Goal: Information Seeking & Learning: Learn about a topic

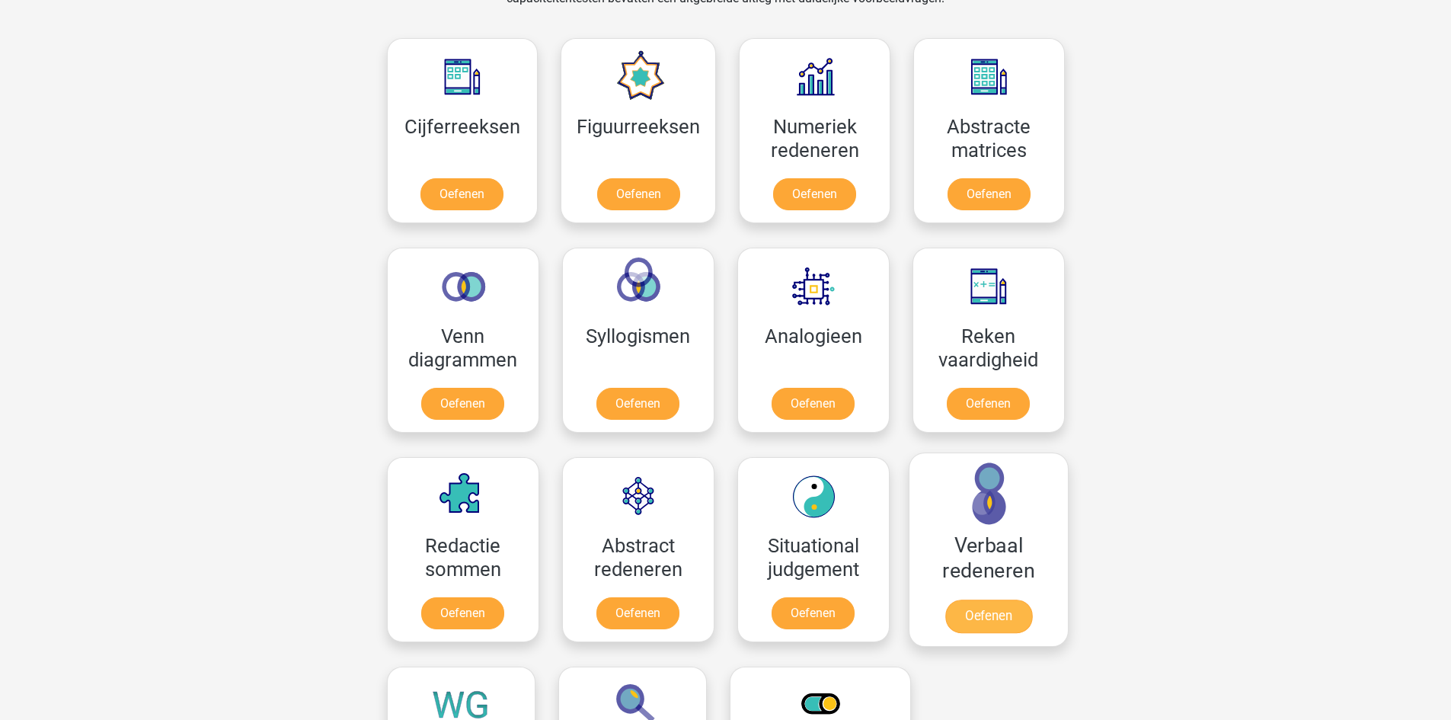
scroll to position [762, 0]
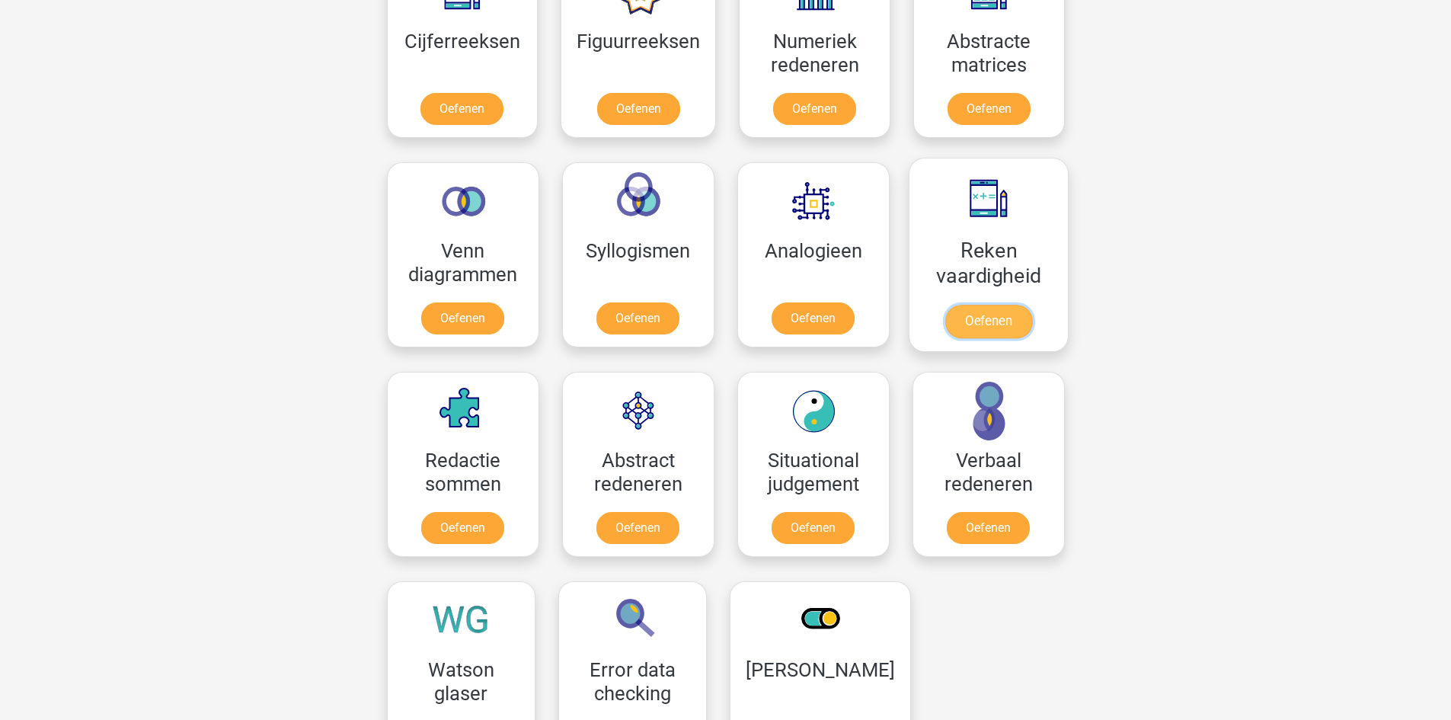
click at [1021, 305] on link "Oefenen" at bounding box center [988, 322] width 87 height 34
click at [983, 305] on link "Oefenen" at bounding box center [988, 322] width 87 height 34
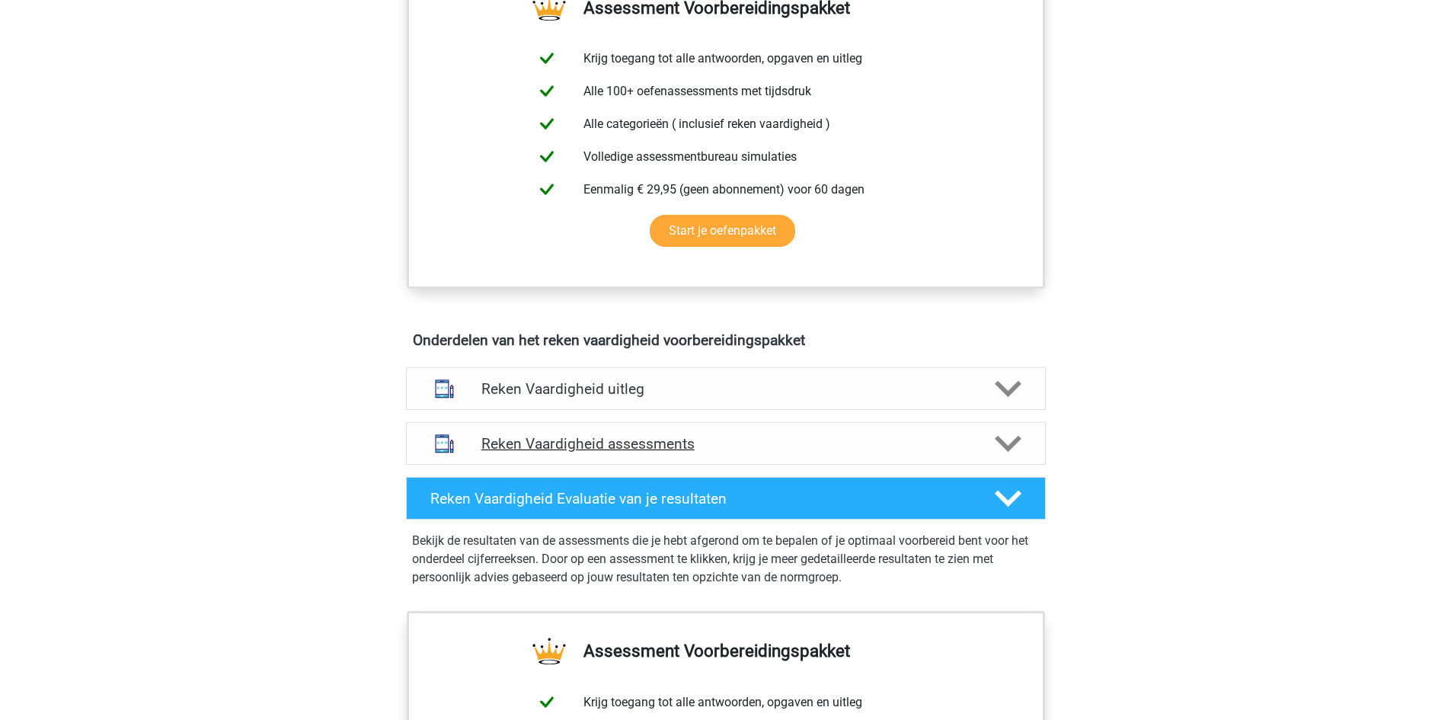
scroll to position [609, 0]
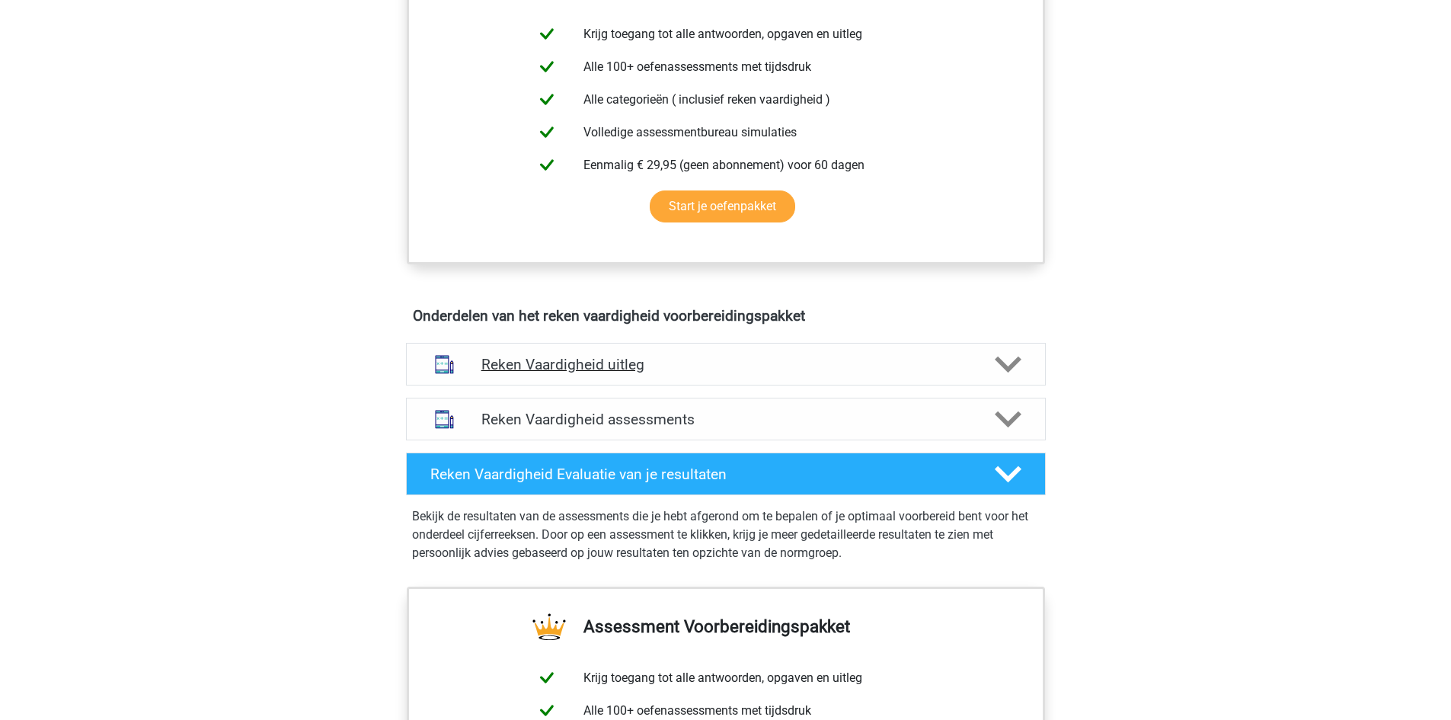
click at [1014, 363] on polygon at bounding box center [1008, 364] width 27 height 17
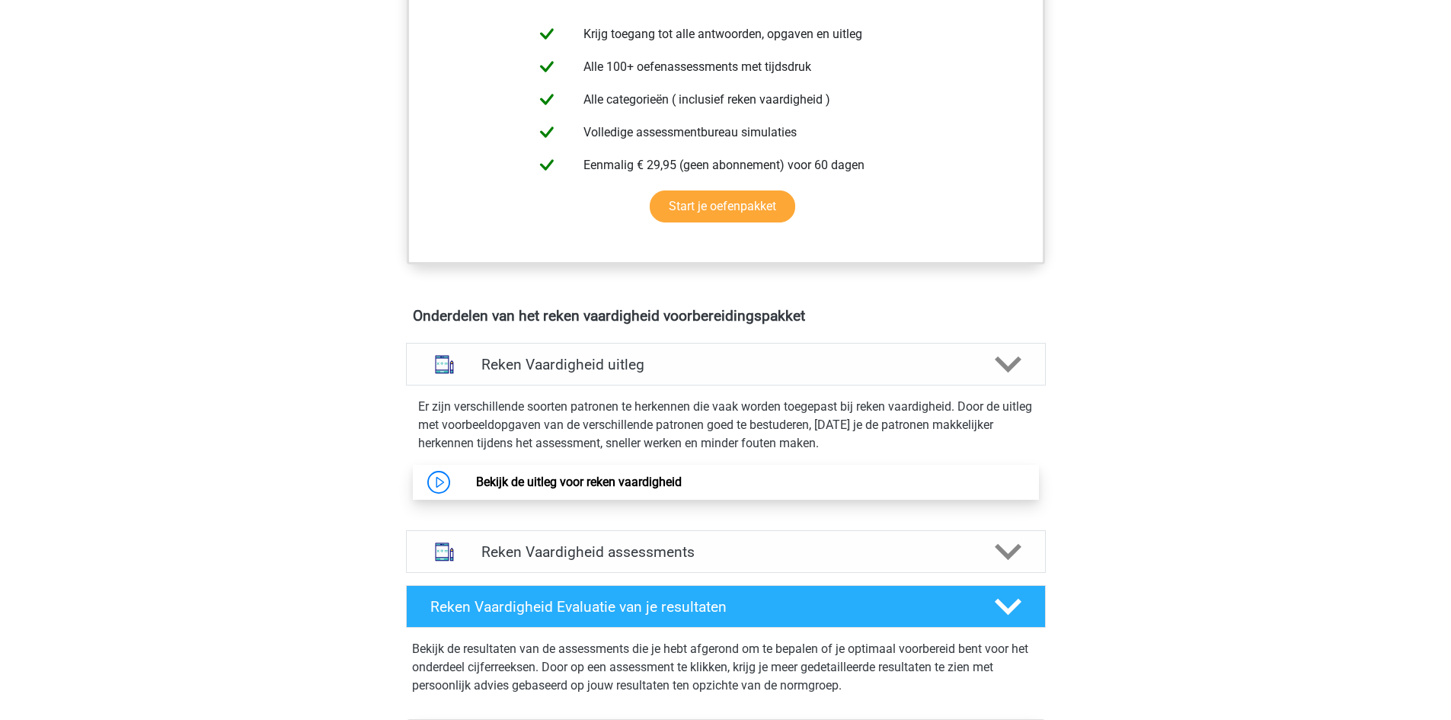
click at [611, 481] on link "Bekijk de uitleg voor reken vaardigheid" at bounding box center [579, 482] width 206 height 14
click at [1015, 364] on polygon at bounding box center [1008, 364] width 27 height 17
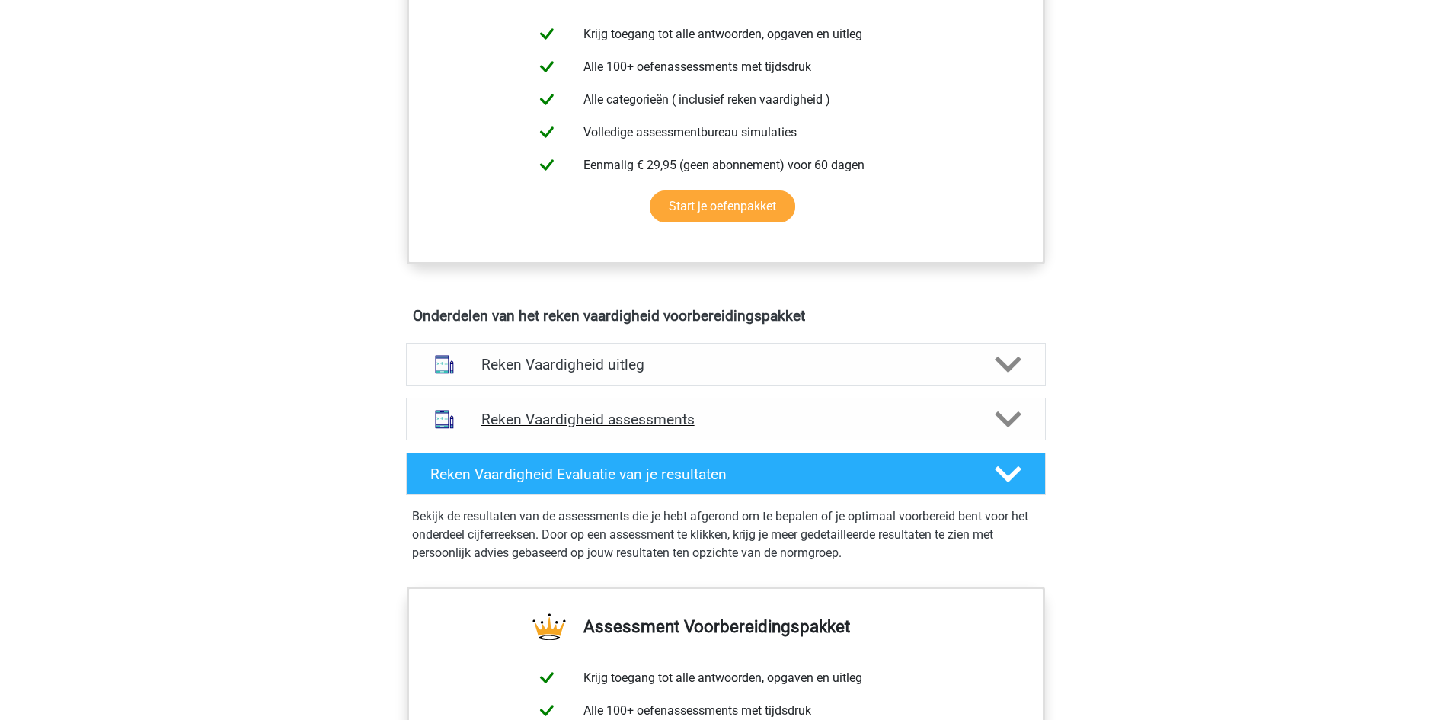
click at [881, 423] on h4 "Reken Vaardigheid assessments" at bounding box center [725, 420] width 489 height 18
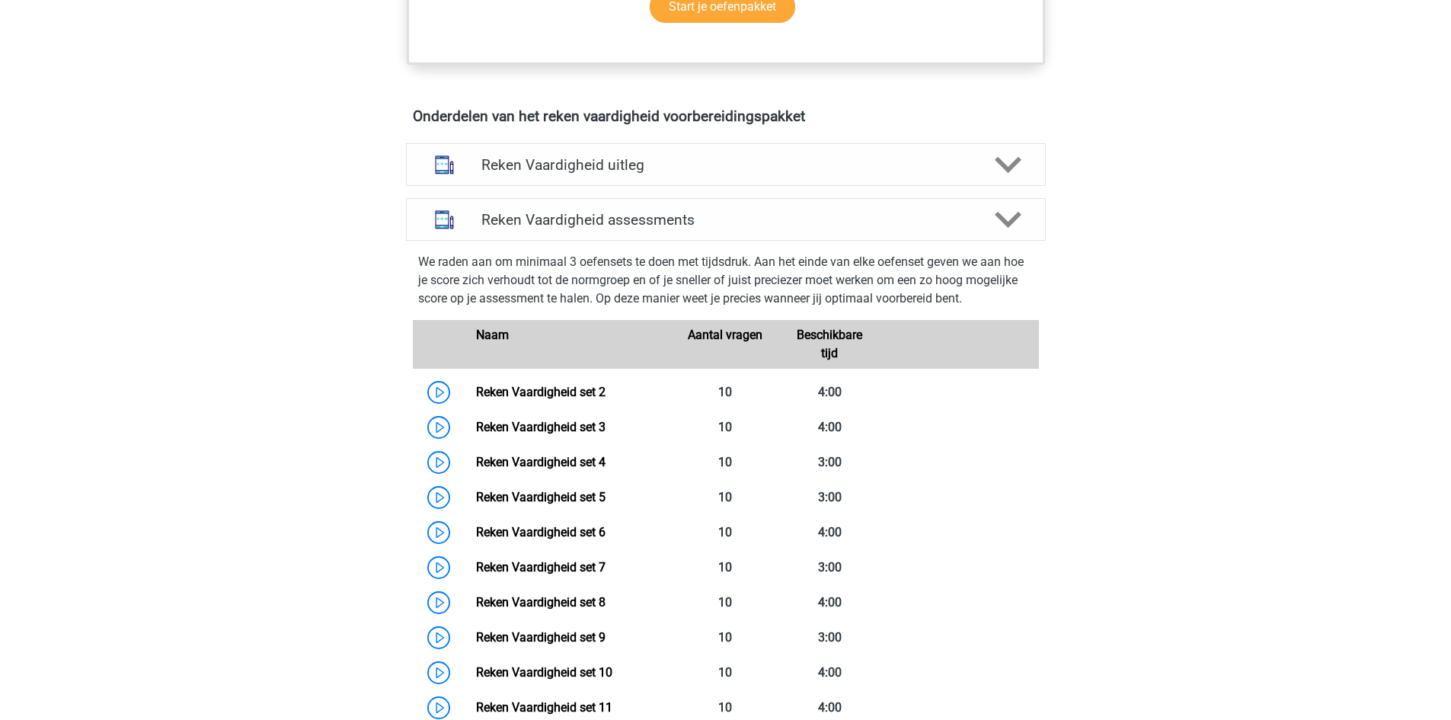
scroll to position [1066, 0]
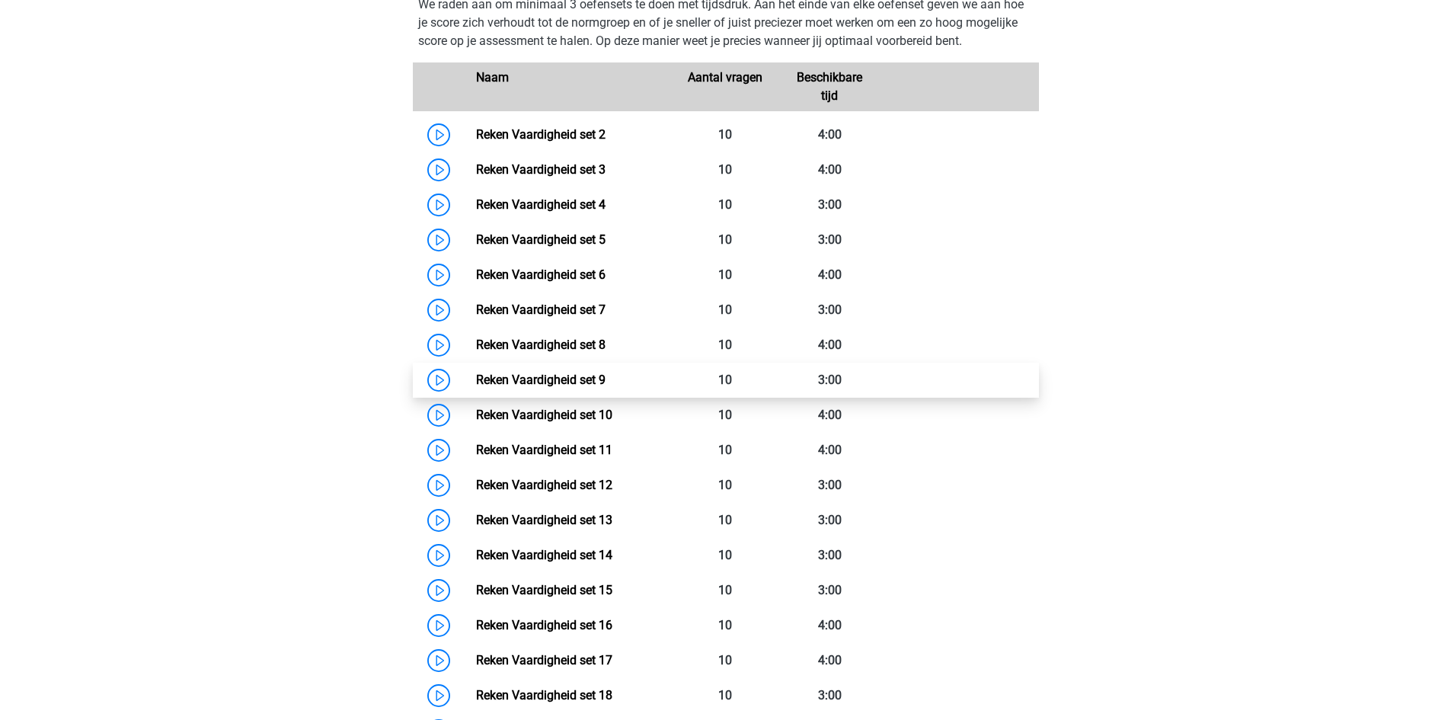
click at [581, 382] on link "Reken Vaardigheid set 9" at bounding box center [540, 379] width 129 height 14
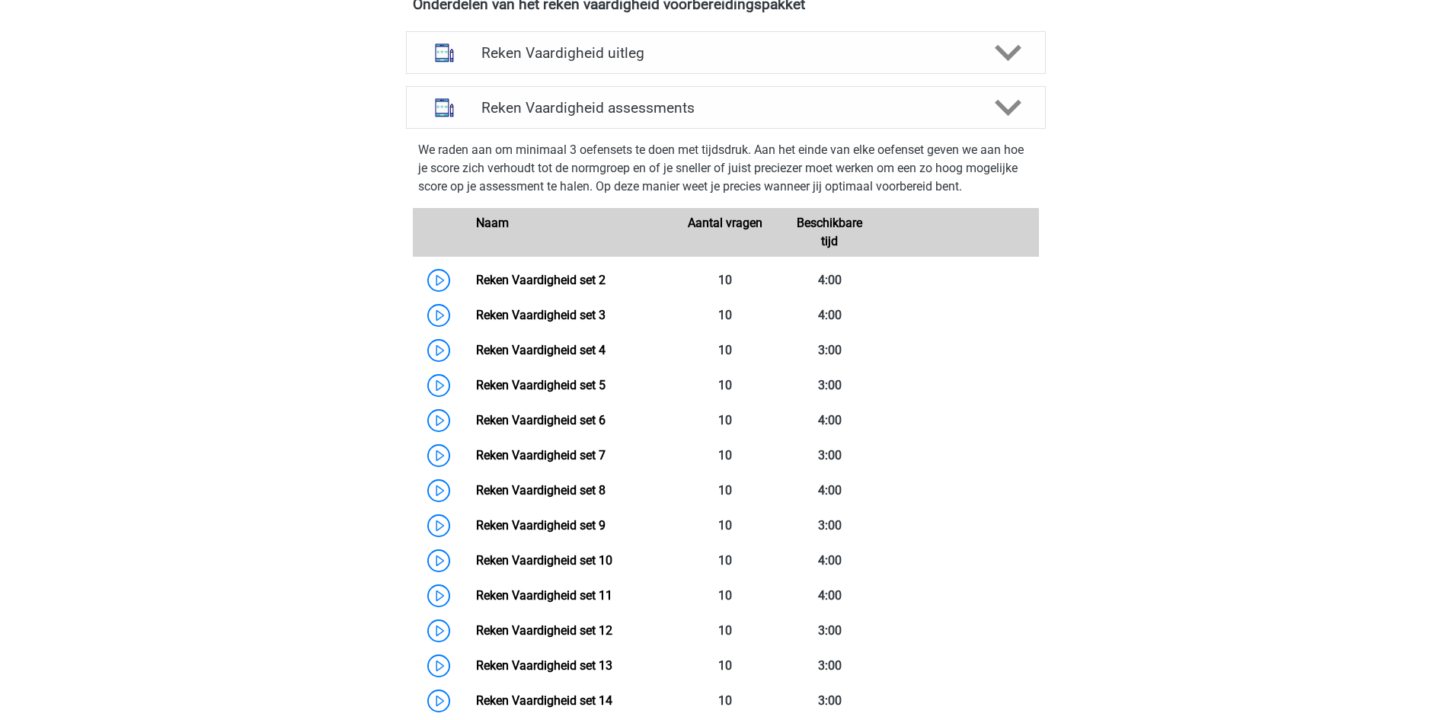
scroll to position [838, 0]
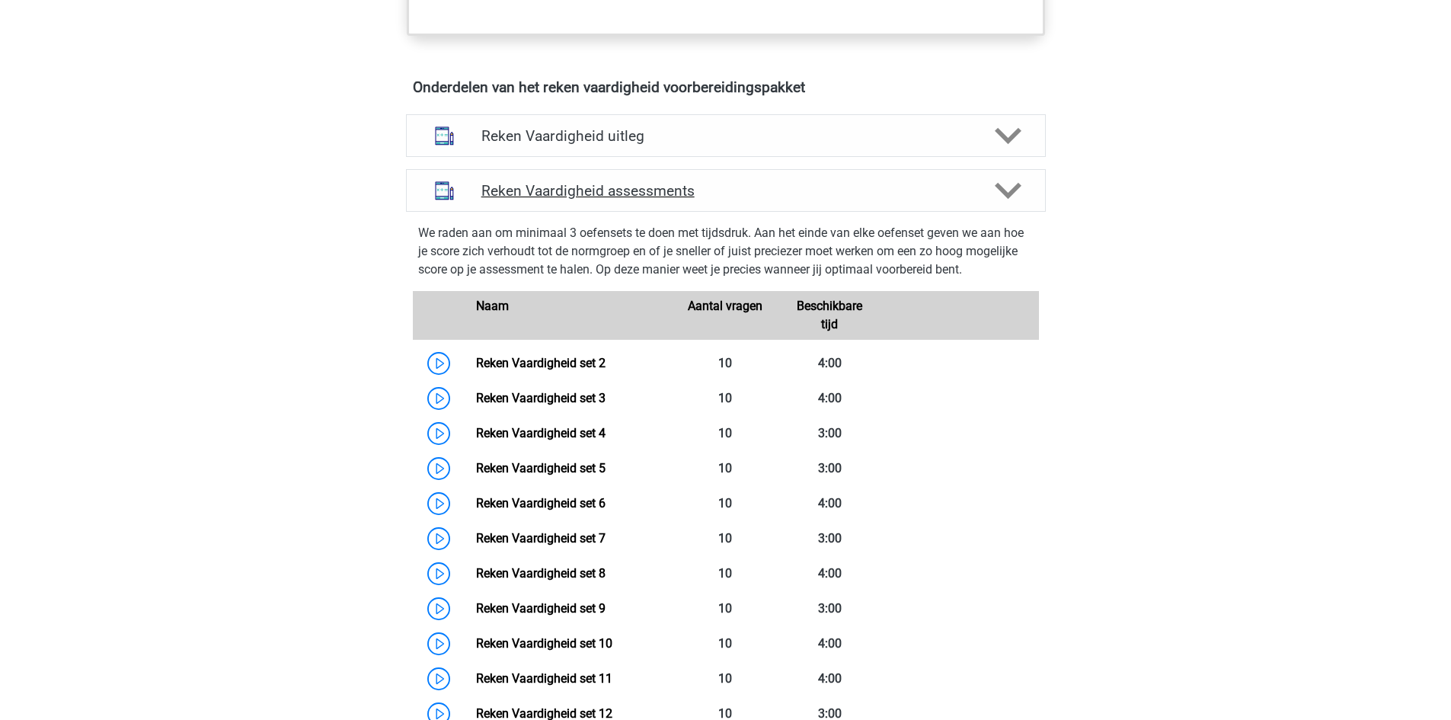
click at [1015, 191] on polygon at bounding box center [1008, 191] width 27 height 17
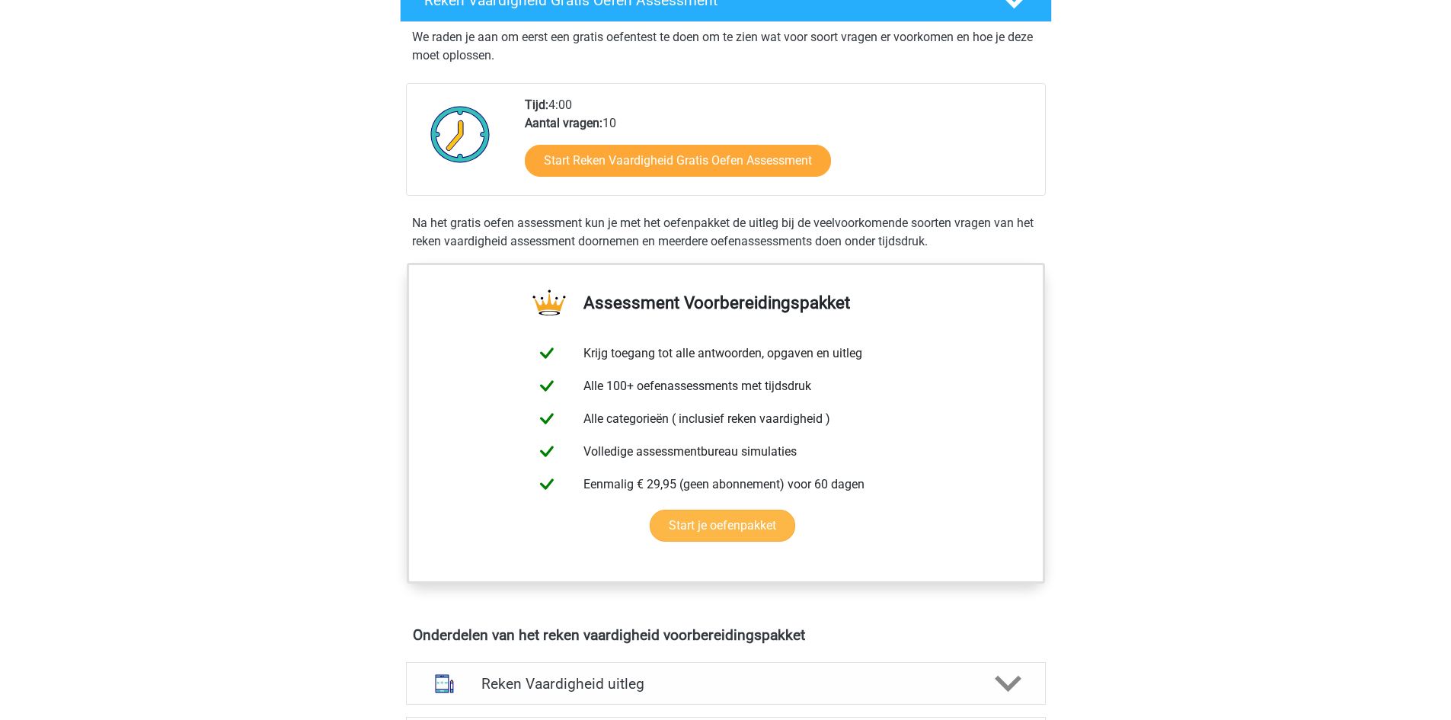
scroll to position [0, 0]
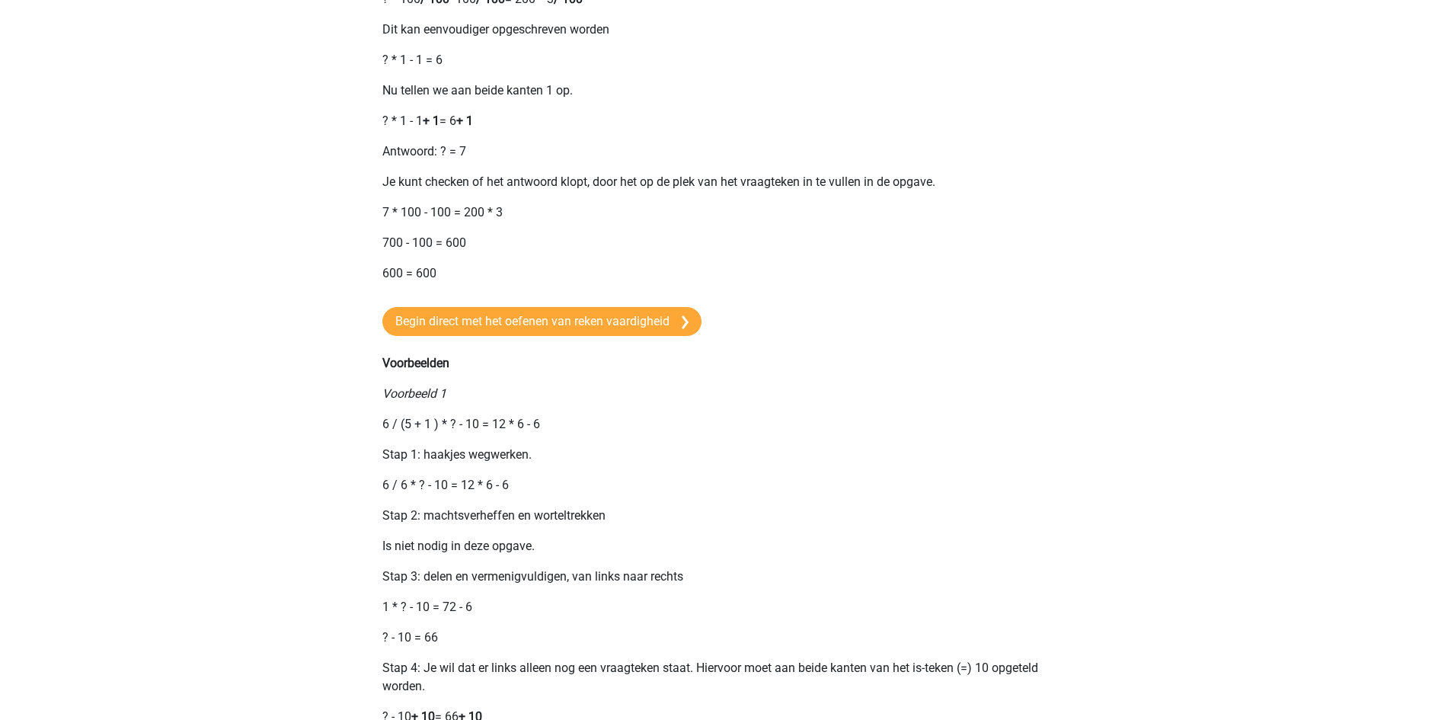
scroll to position [990, 0]
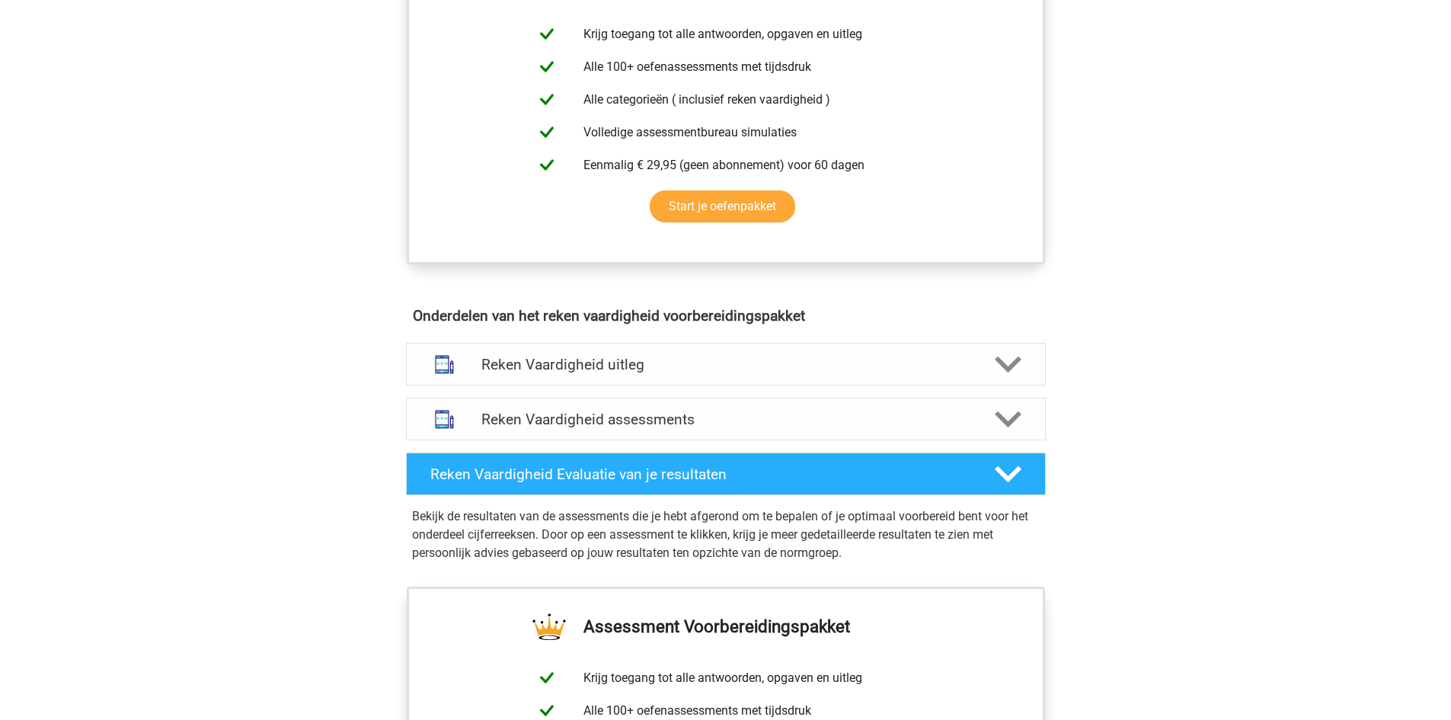
scroll to position [76, 0]
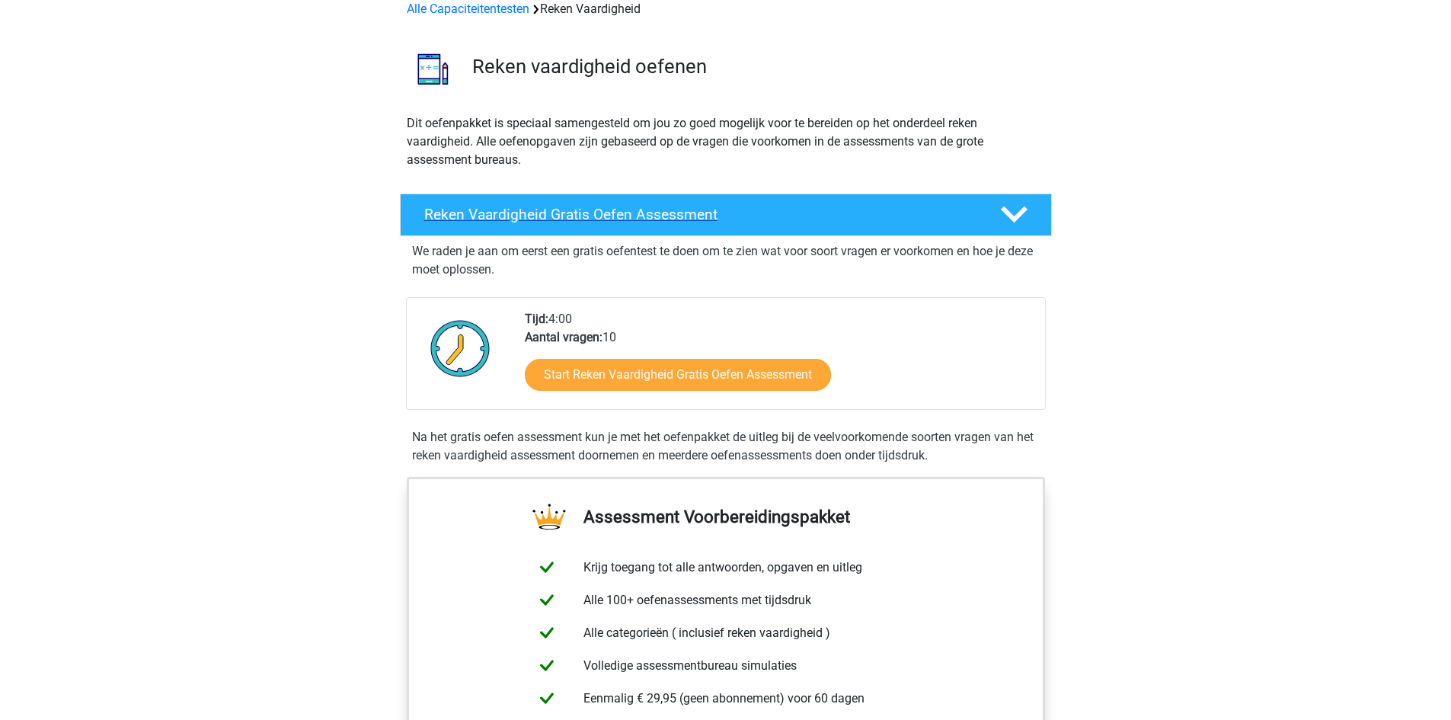
click at [937, 223] on h4 "Reken Vaardigheid Gratis Oefen Assessment" at bounding box center [699, 215] width 551 height 18
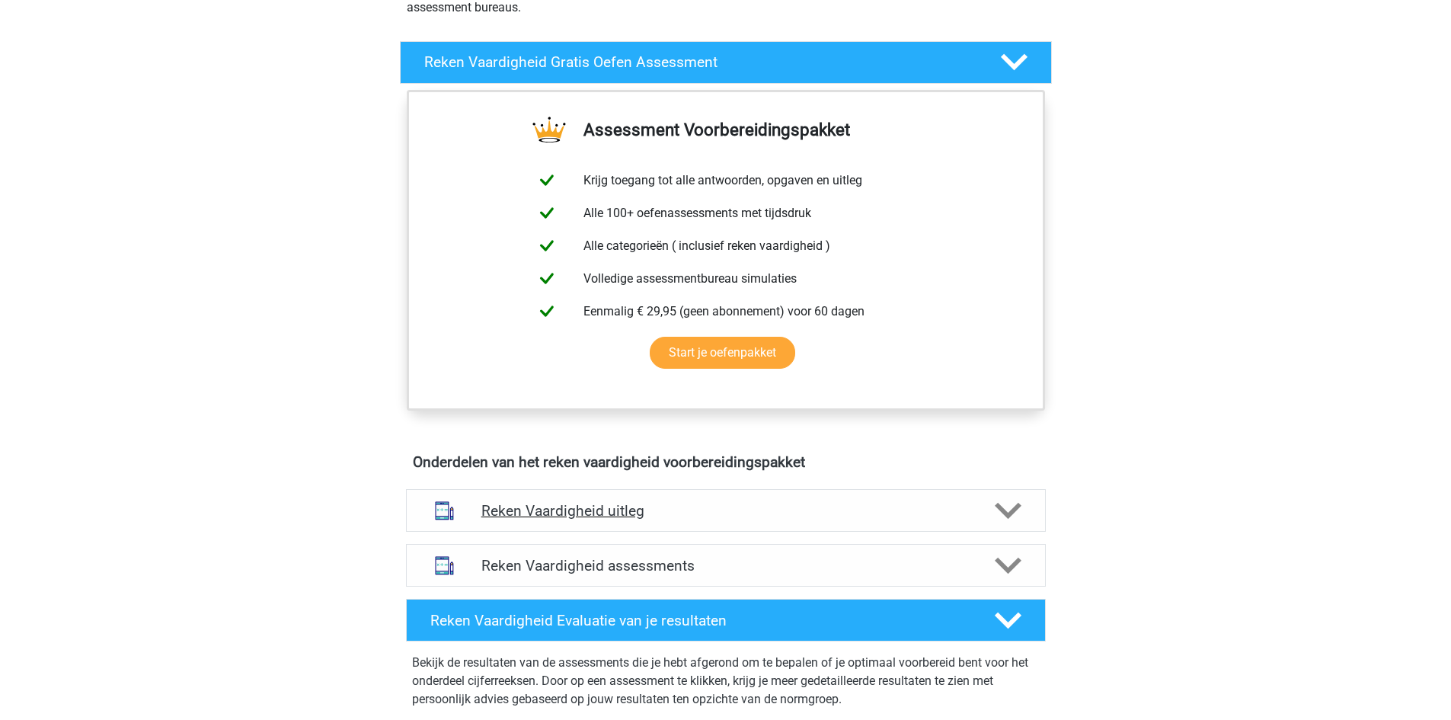
click at [658, 518] on h4 "Reken Vaardigheid uitleg" at bounding box center [725, 511] width 489 height 18
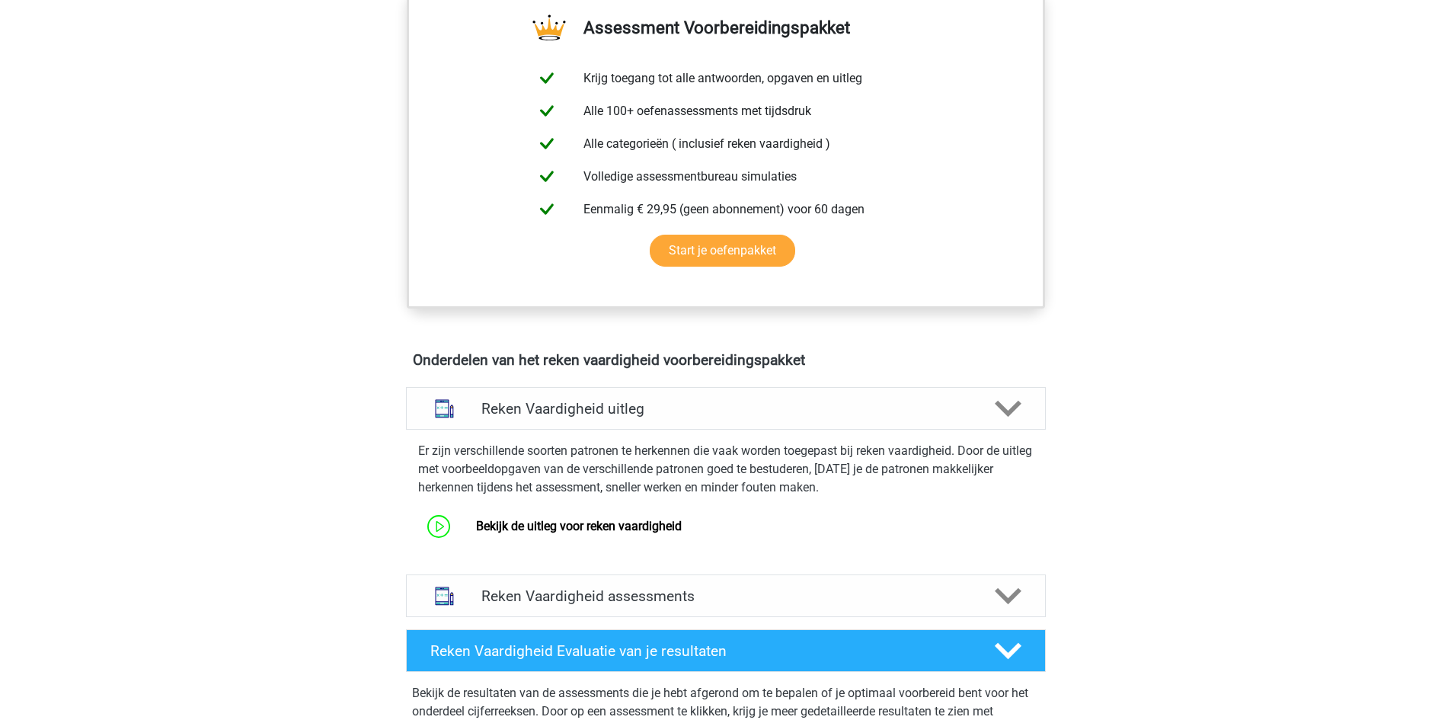
scroll to position [533, 0]
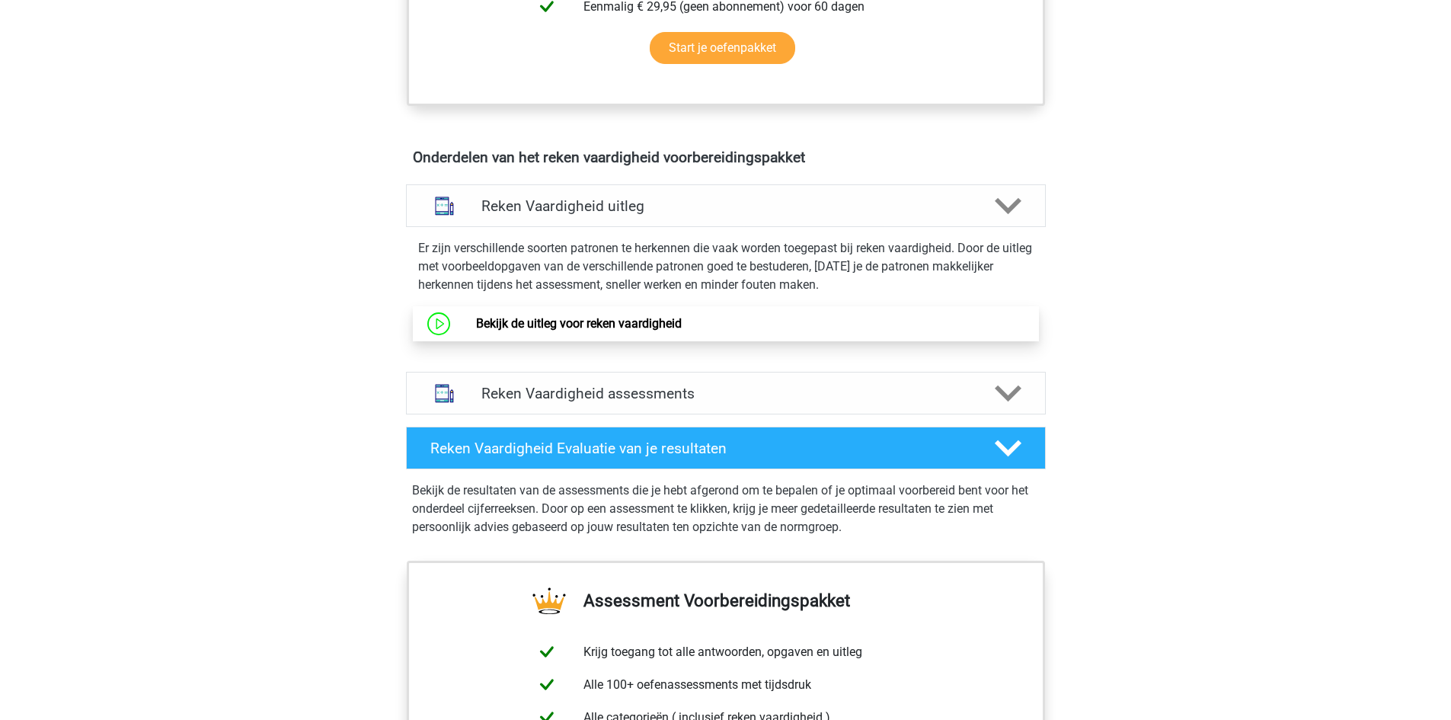
click at [604, 327] on link "Bekijk de uitleg voor reken vaardigheid" at bounding box center [579, 323] width 206 height 14
click at [1000, 206] on polygon at bounding box center [1008, 206] width 27 height 17
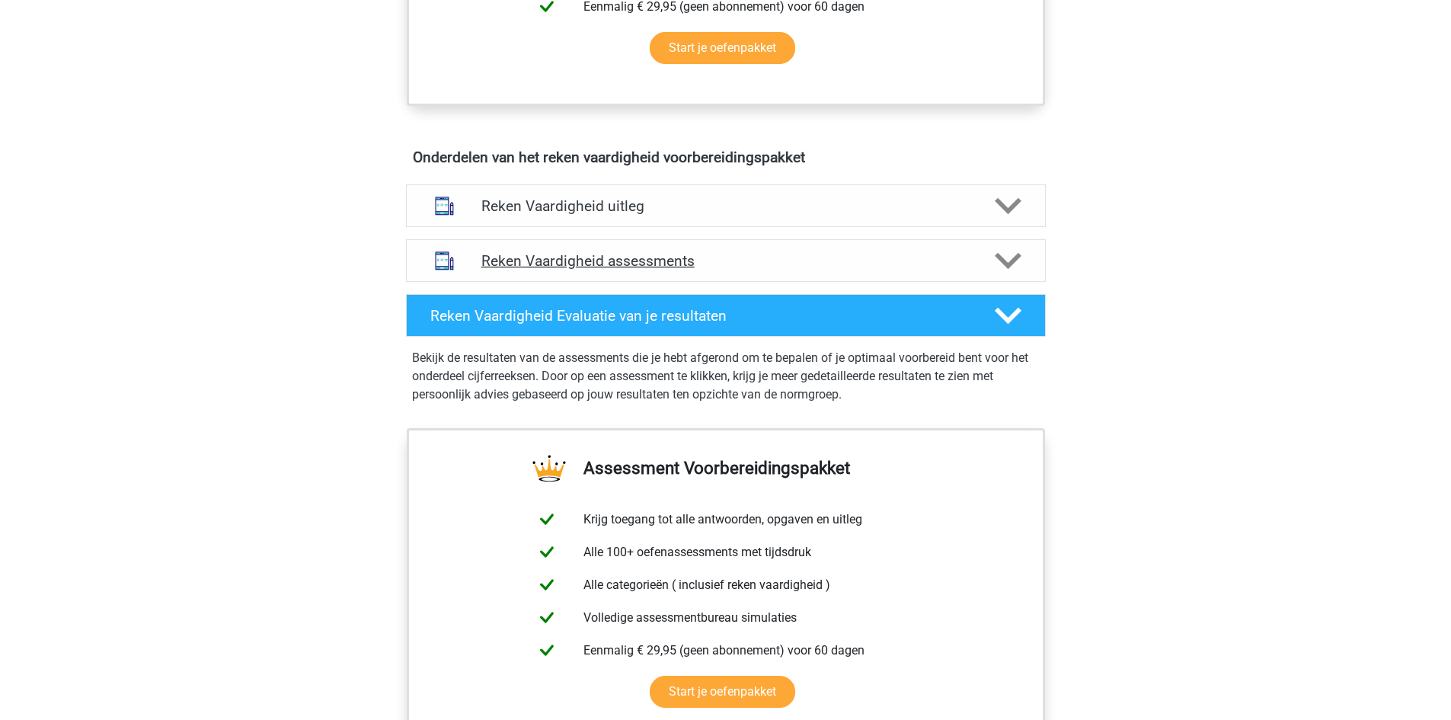
click at [1005, 264] on polygon at bounding box center [1008, 261] width 27 height 17
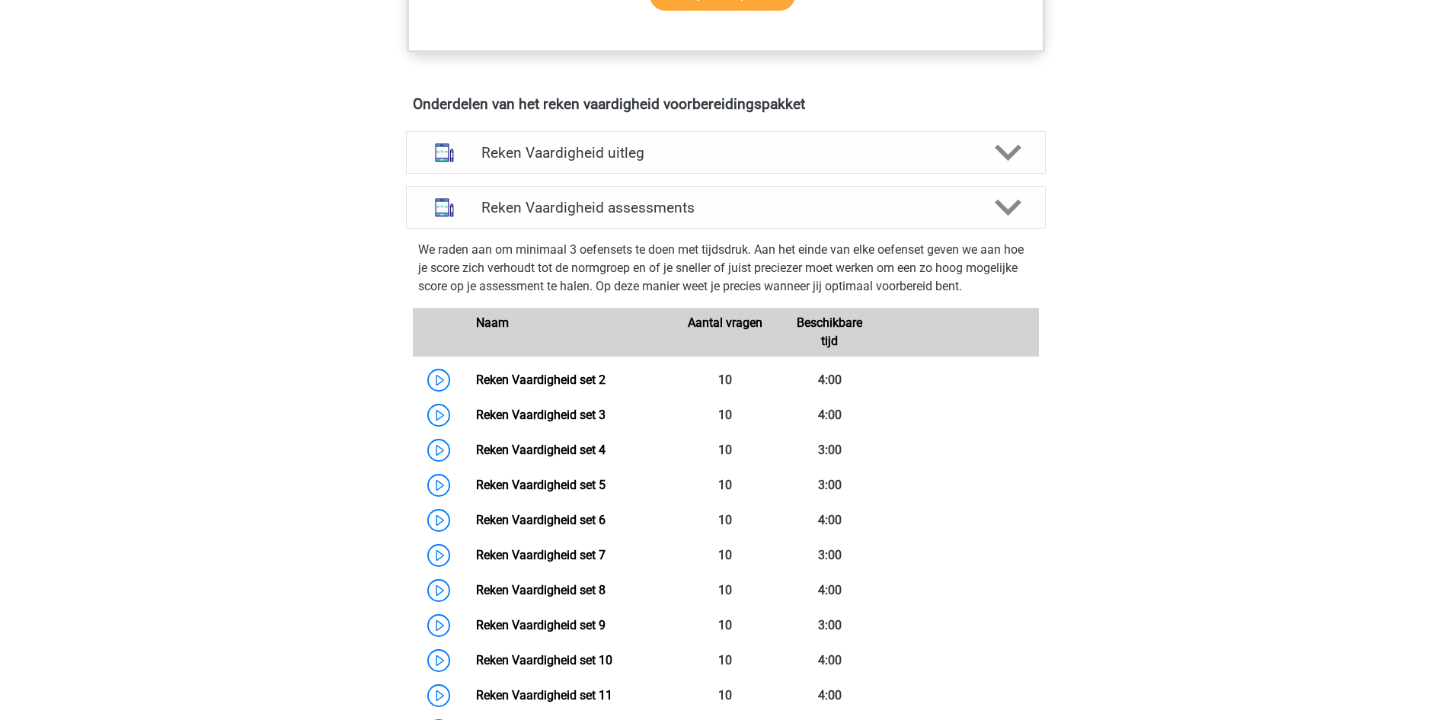
scroll to position [609, 0]
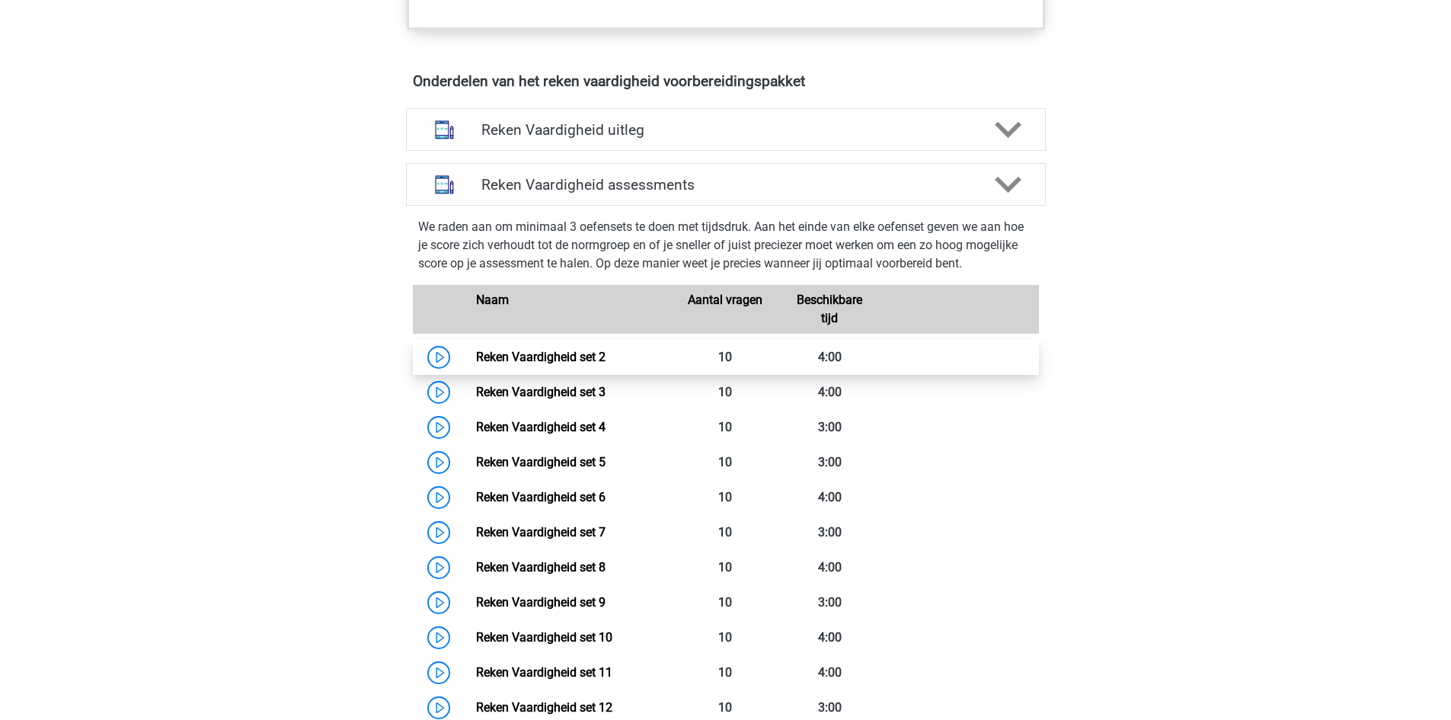
click at [551, 358] on link "Reken Vaardigheid set 2" at bounding box center [540, 357] width 129 height 14
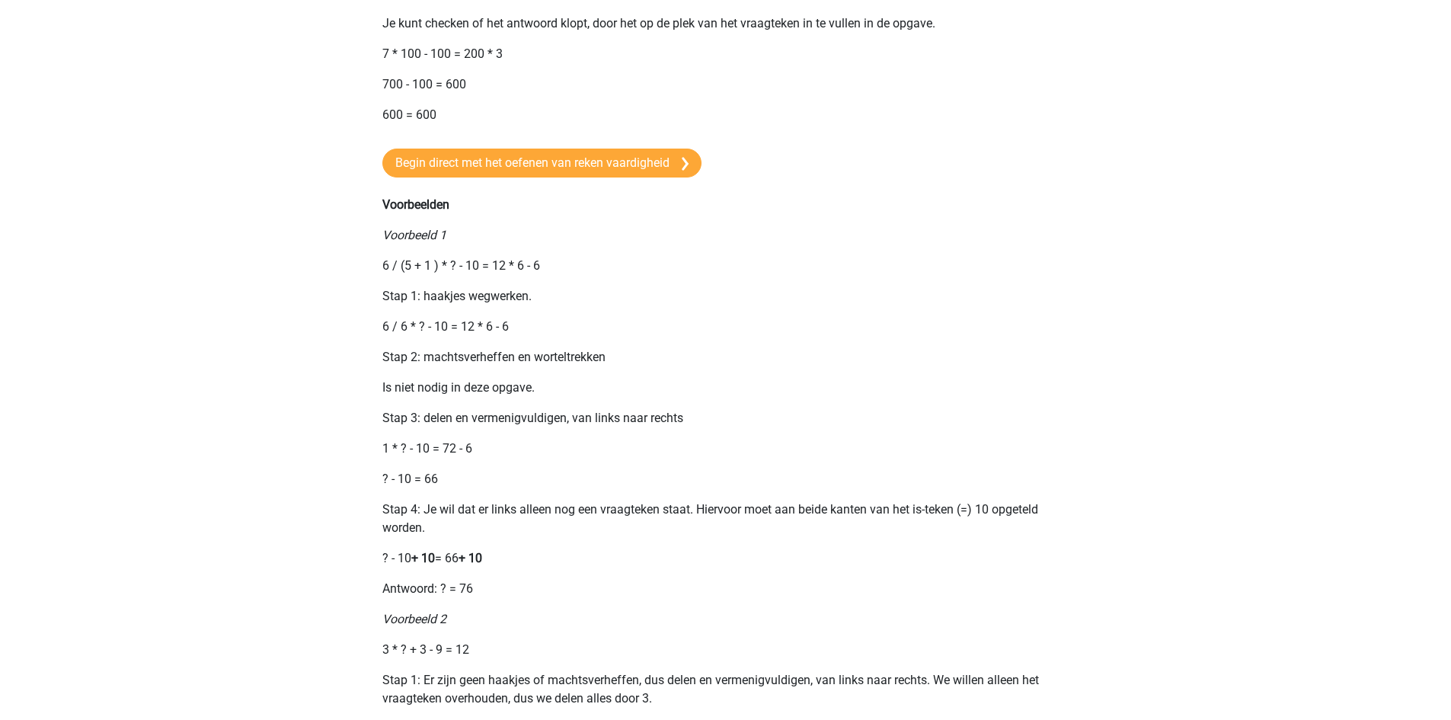
scroll to position [990, 0]
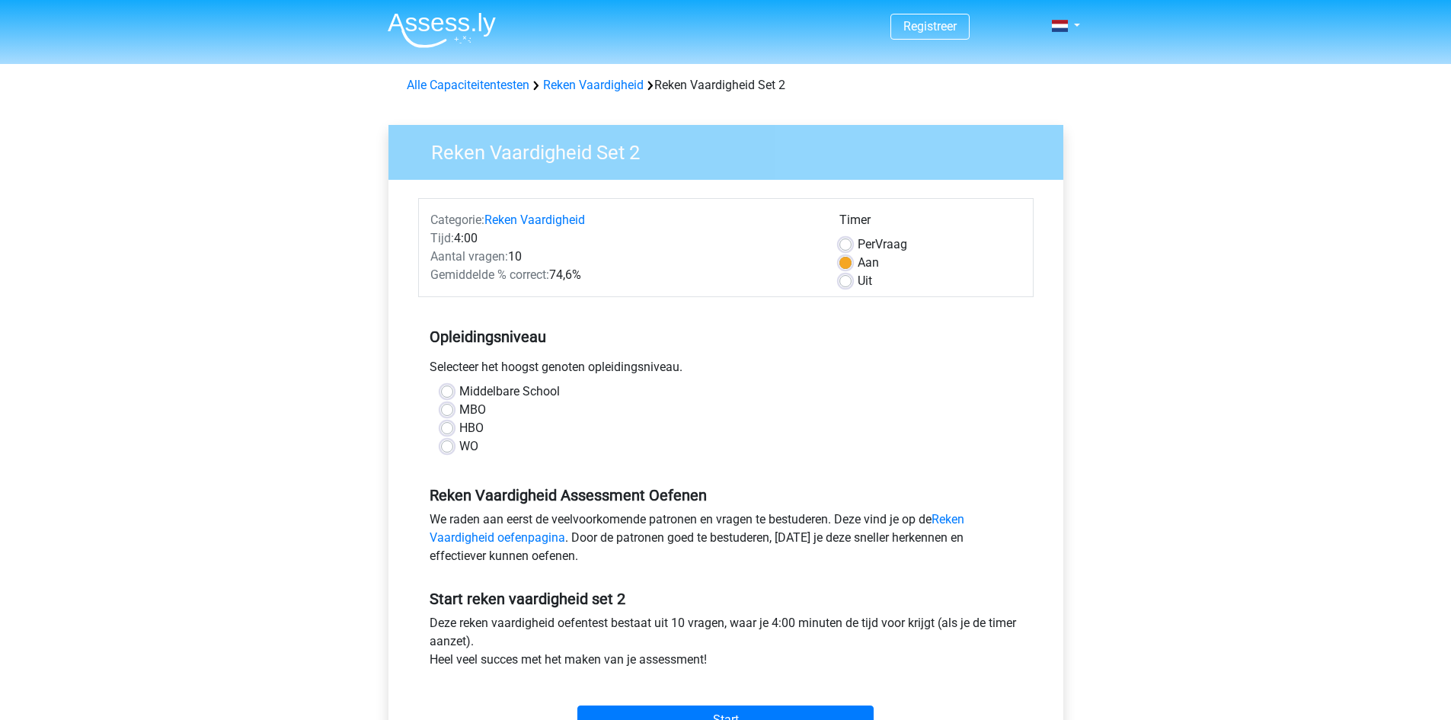
click at [454, 389] on div "Middelbare School" at bounding box center [726, 391] width 570 height 18
click at [459, 392] on label "Middelbare School" at bounding box center [509, 391] width 101 height 18
click at [443, 392] on input "Middelbare School" at bounding box center [447, 389] width 12 height 15
radio input "true"
click at [542, 390] on label "Middelbare School" at bounding box center [509, 391] width 101 height 18
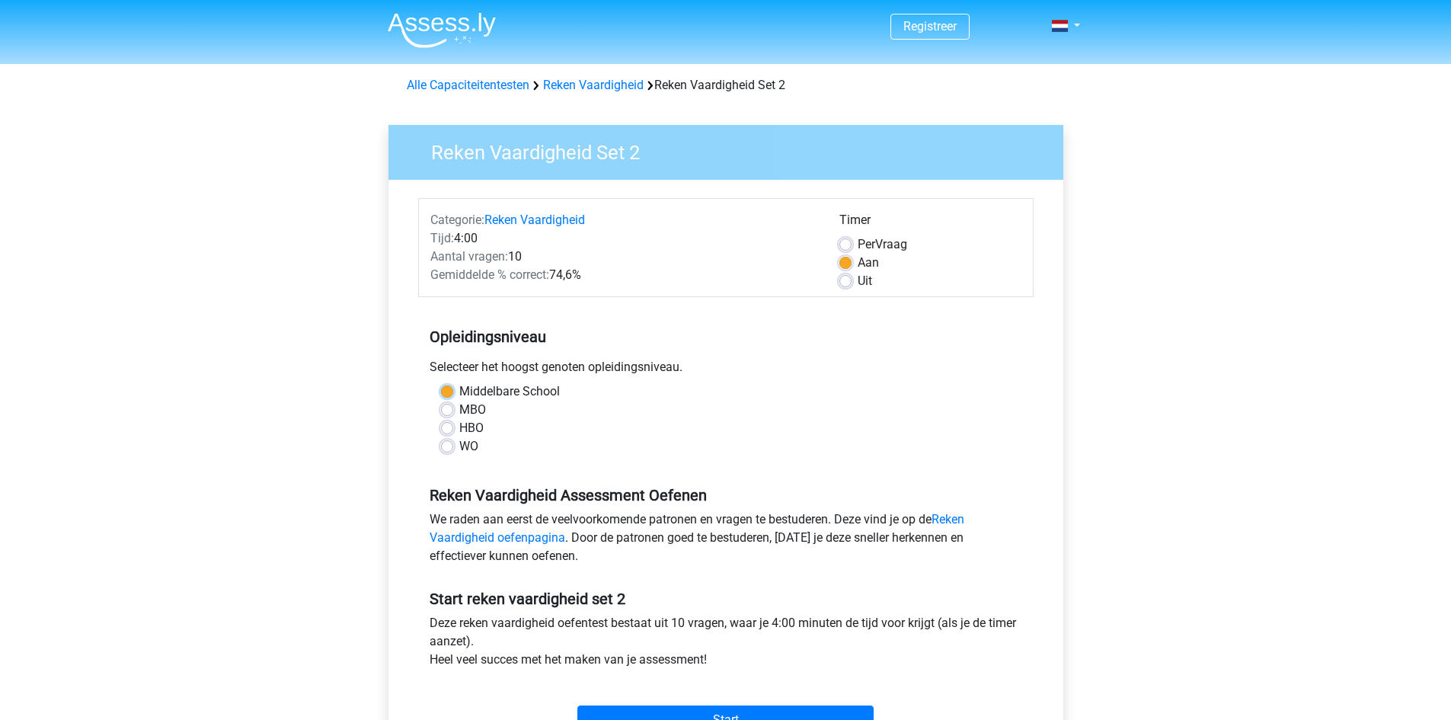
click at [453, 390] on input "Middelbare School" at bounding box center [447, 389] width 12 height 15
click at [459, 394] on label "Middelbare School" at bounding box center [509, 391] width 101 height 18
click at [447, 394] on input "Middelbare School" at bounding box center [447, 389] width 12 height 15
click at [853, 283] on div "Uit" at bounding box center [930, 281] width 182 height 18
click at [858, 280] on label "Uit" at bounding box center [865, 281] width 14 height 18
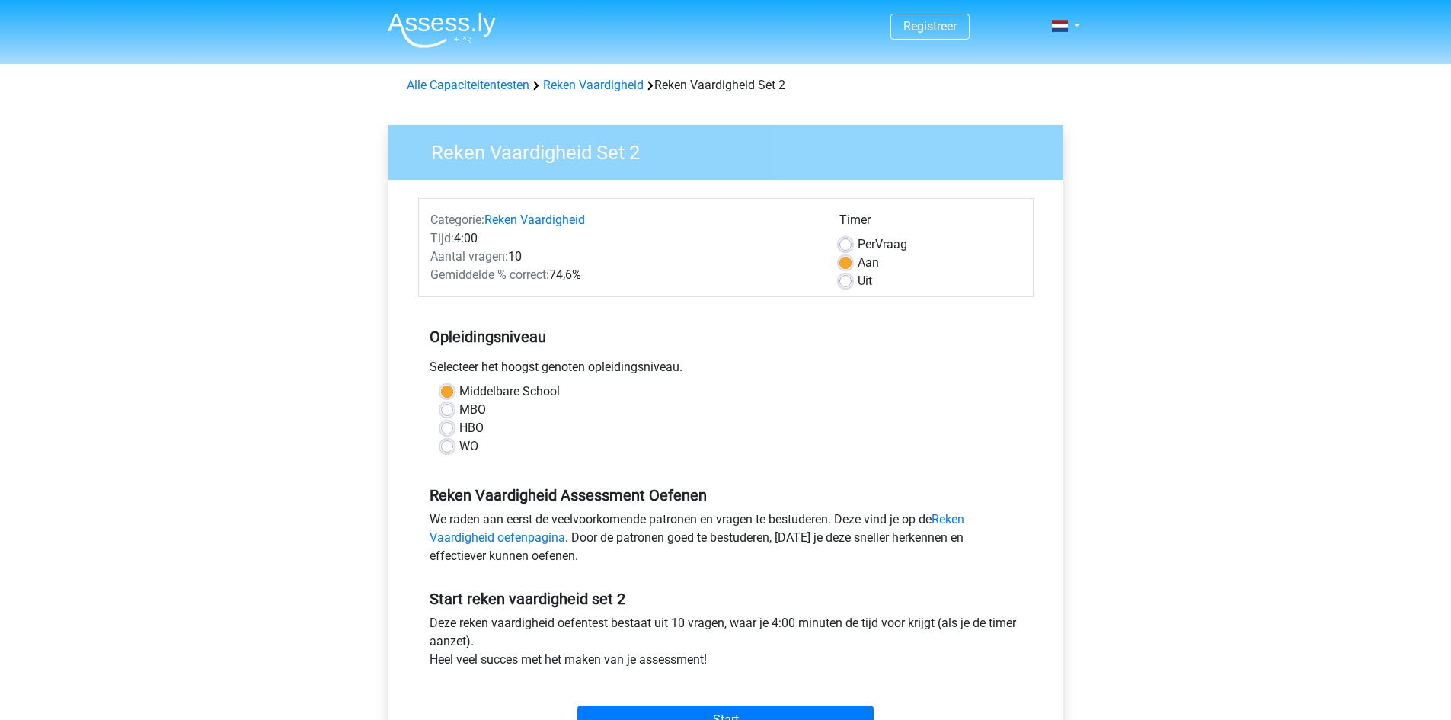
click at [847, 280] on input "Uit" at bounding box center [845, 279] width 12 height 15
radio input "true"
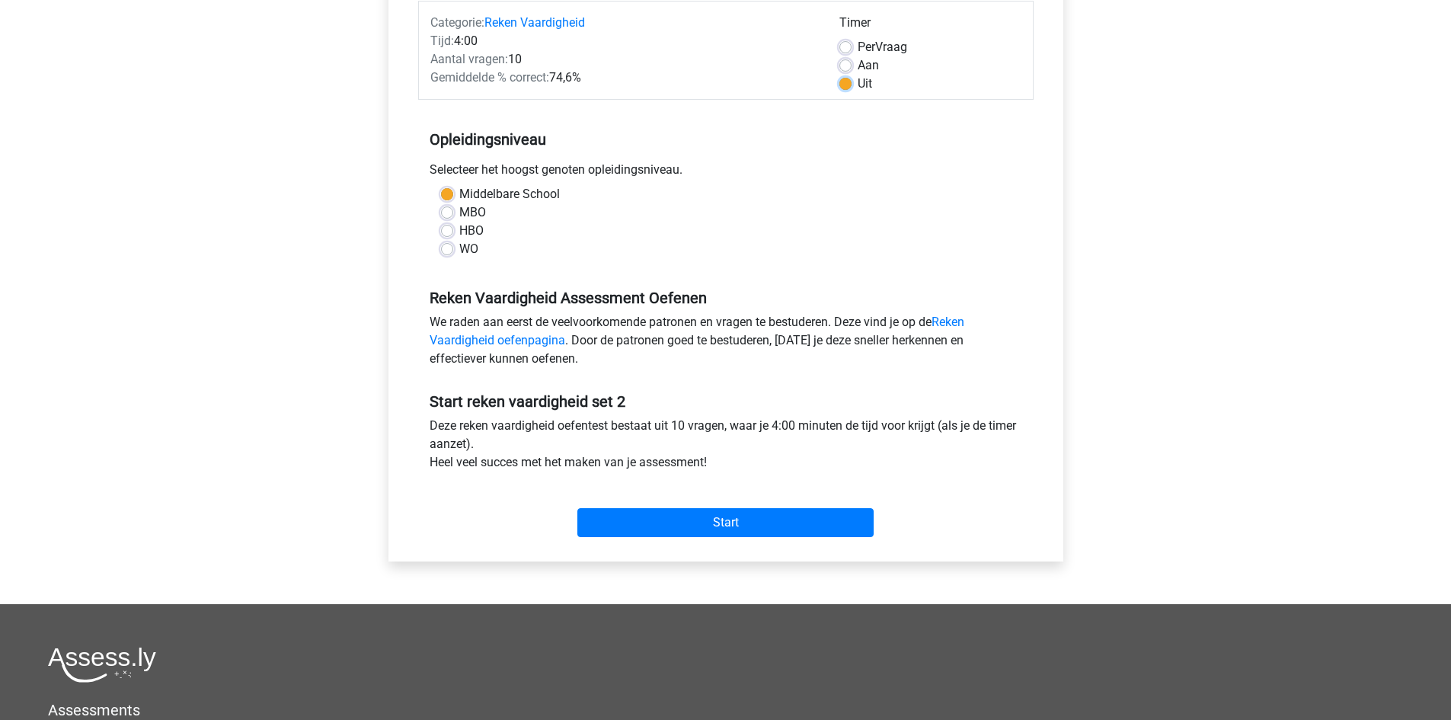
scroll to position [229, 0]
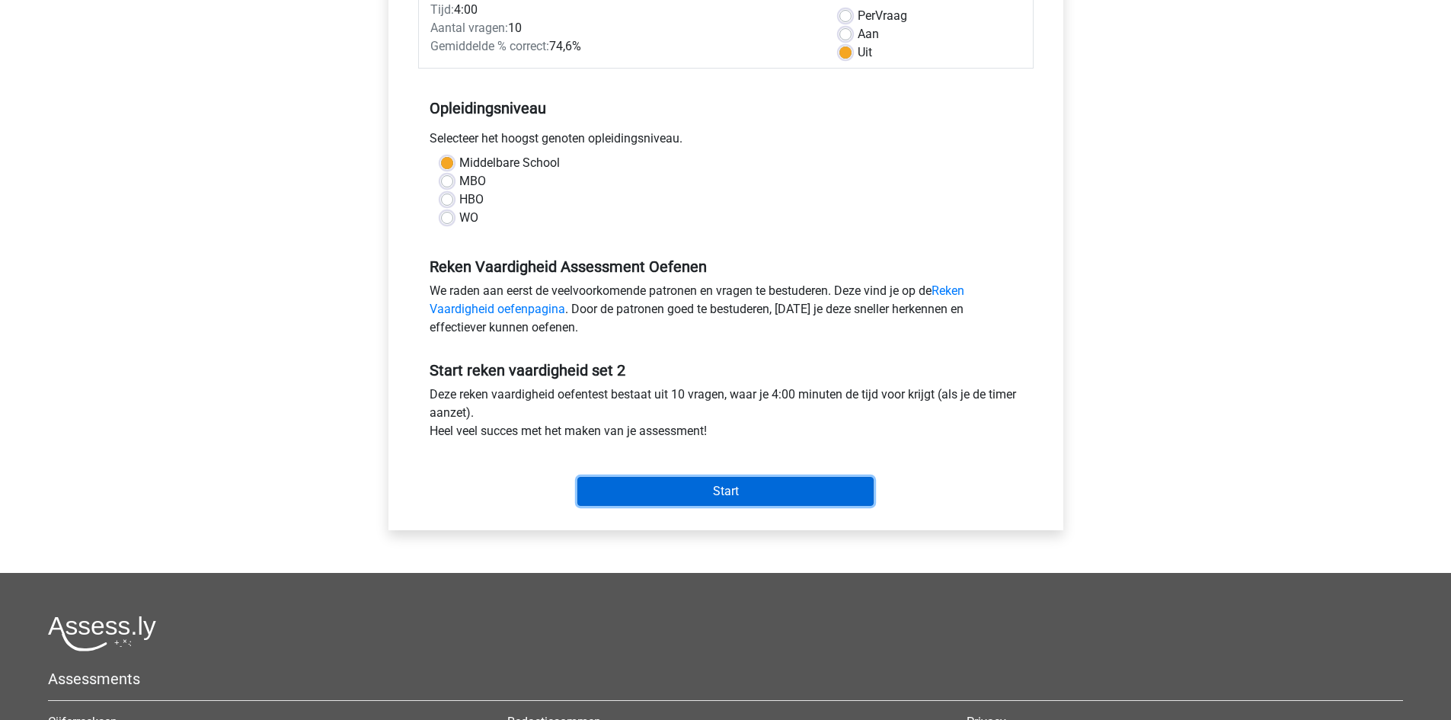
click at [698, 497] on input "Start" at bounding box center [725, 491] width 296 height 29
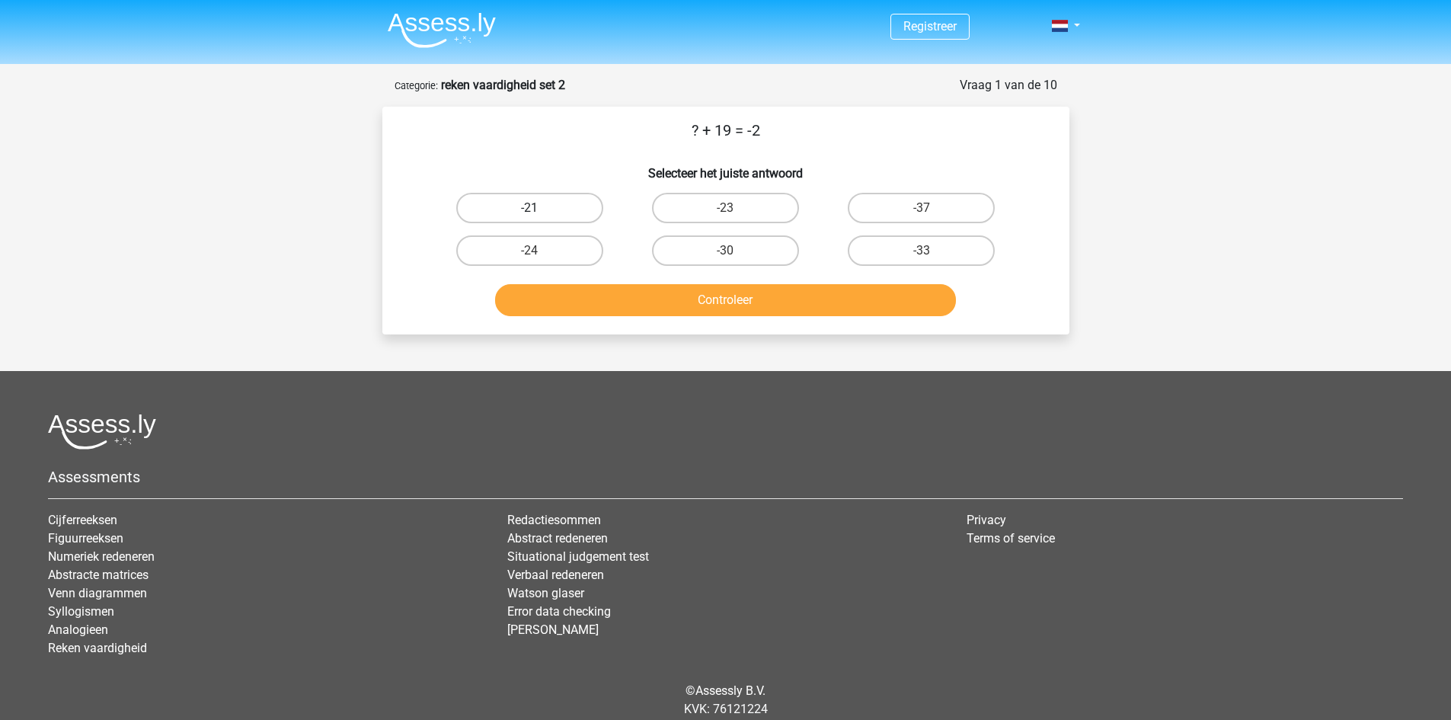
click at [545, 211] on label "-21" at bounding box center [529, 208] width 147 height 30
click at [539, 211] on input "-21" at bounding box center [534, 213] width 10 height 10
radio input "true"
click at [753, 309] on button "Controleer" at bounding box center [725, 300] width 461 height 32
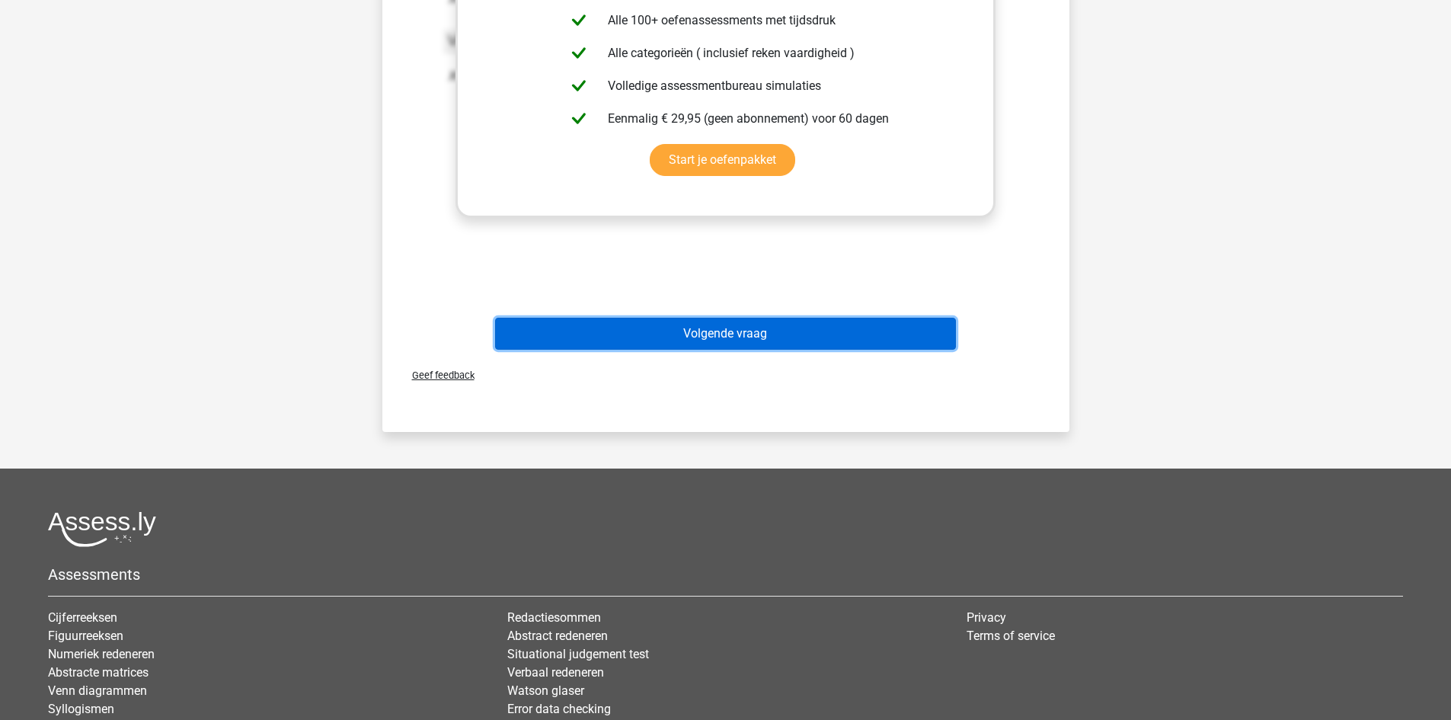
click at [729, 337] on button "Volgende vraag" at bounding box center [725, 334] width 461 height 32
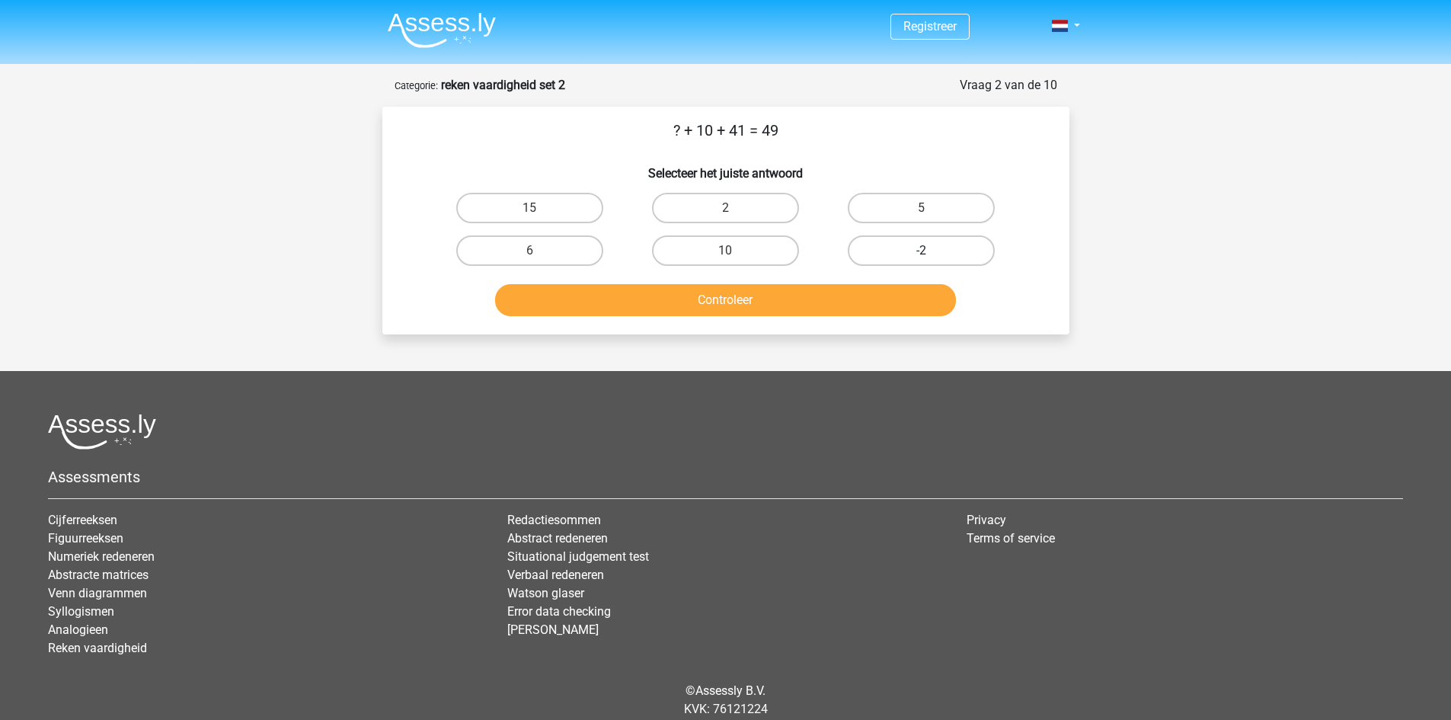
click at [916, 255] on label "-2" at bounding box center [921, 250] width 147 height 30
click at [922, 255] on input "-2" at bounding box center [927, 256] width 10 height 10
radio input "true"
click at [868, 311] on button "Controleer" at bounding box center [725, 300] width 461 height 32
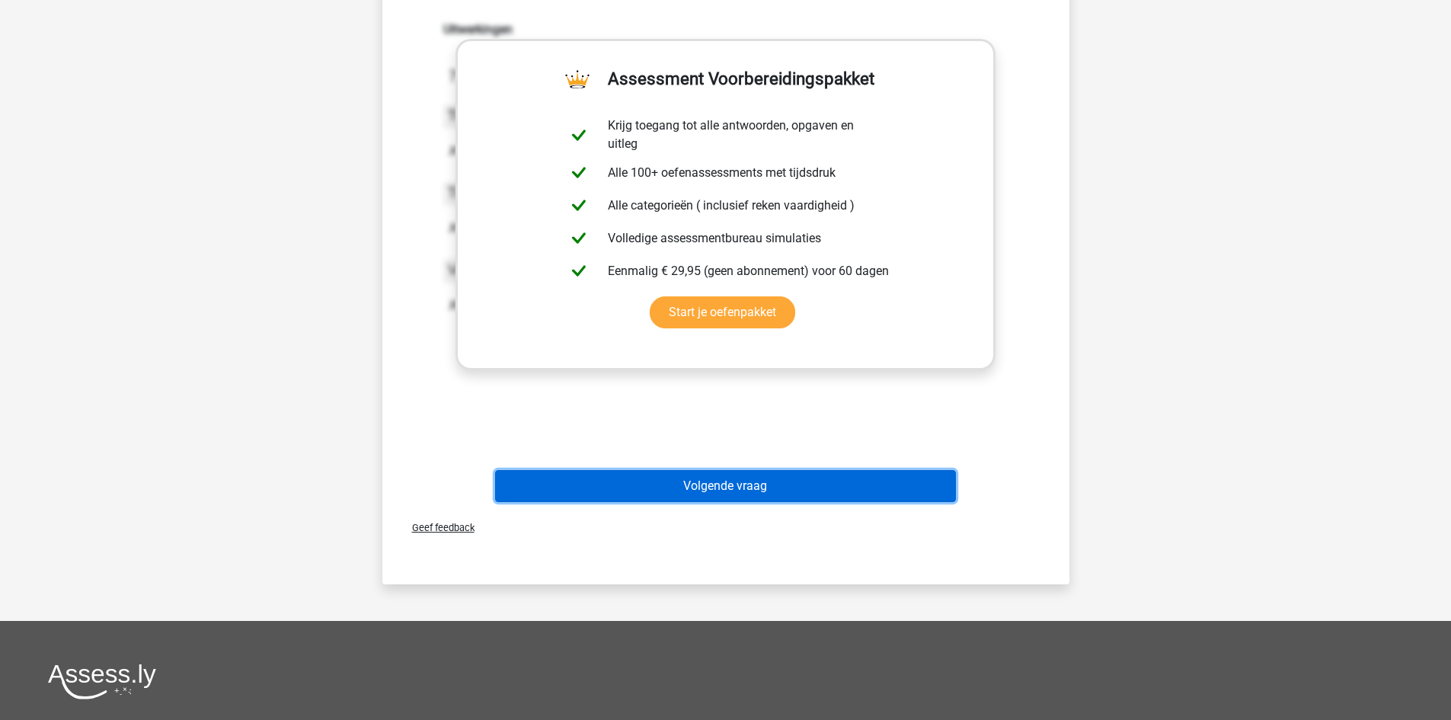
click at [722, 494] on button "Volgende vraag" at bounding box center [725, 486] width 461 height 32
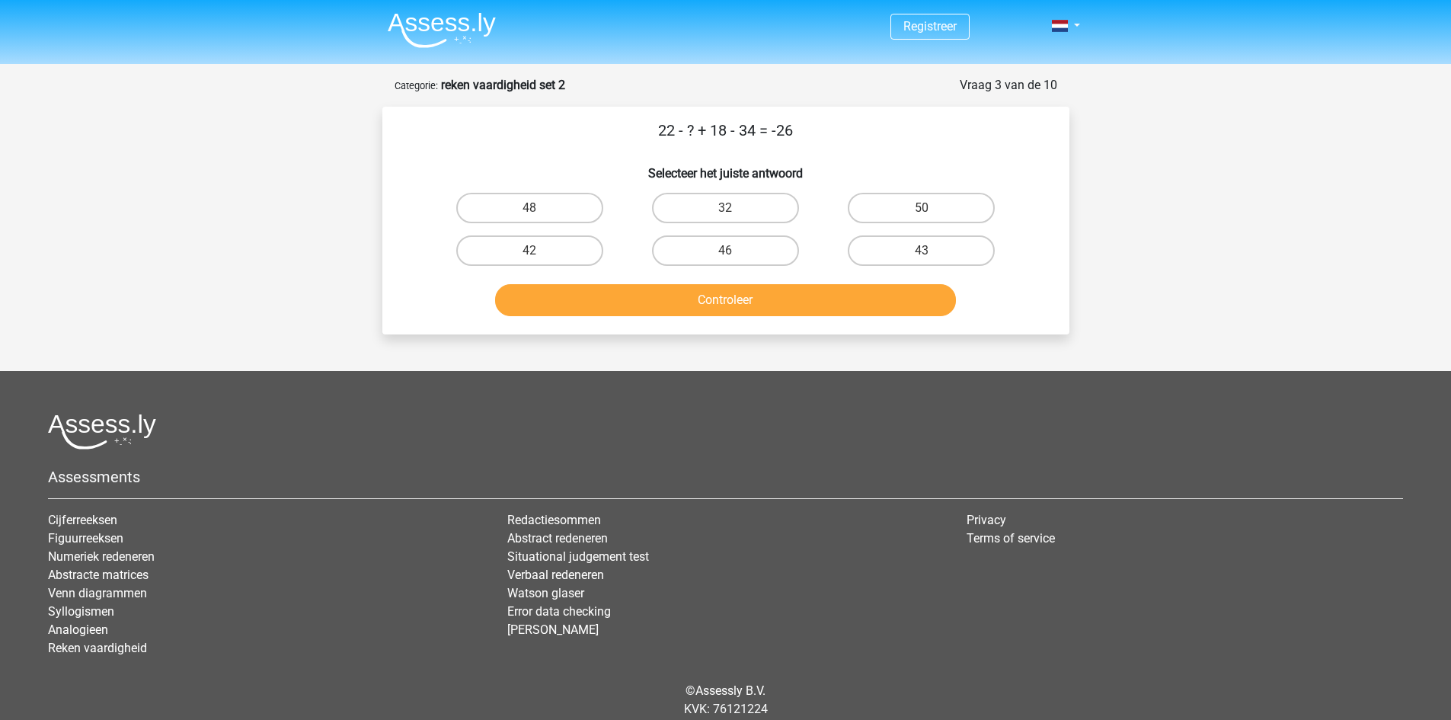
click at [443, 35] on img at bounding box center [442, 30] width 108 height 36
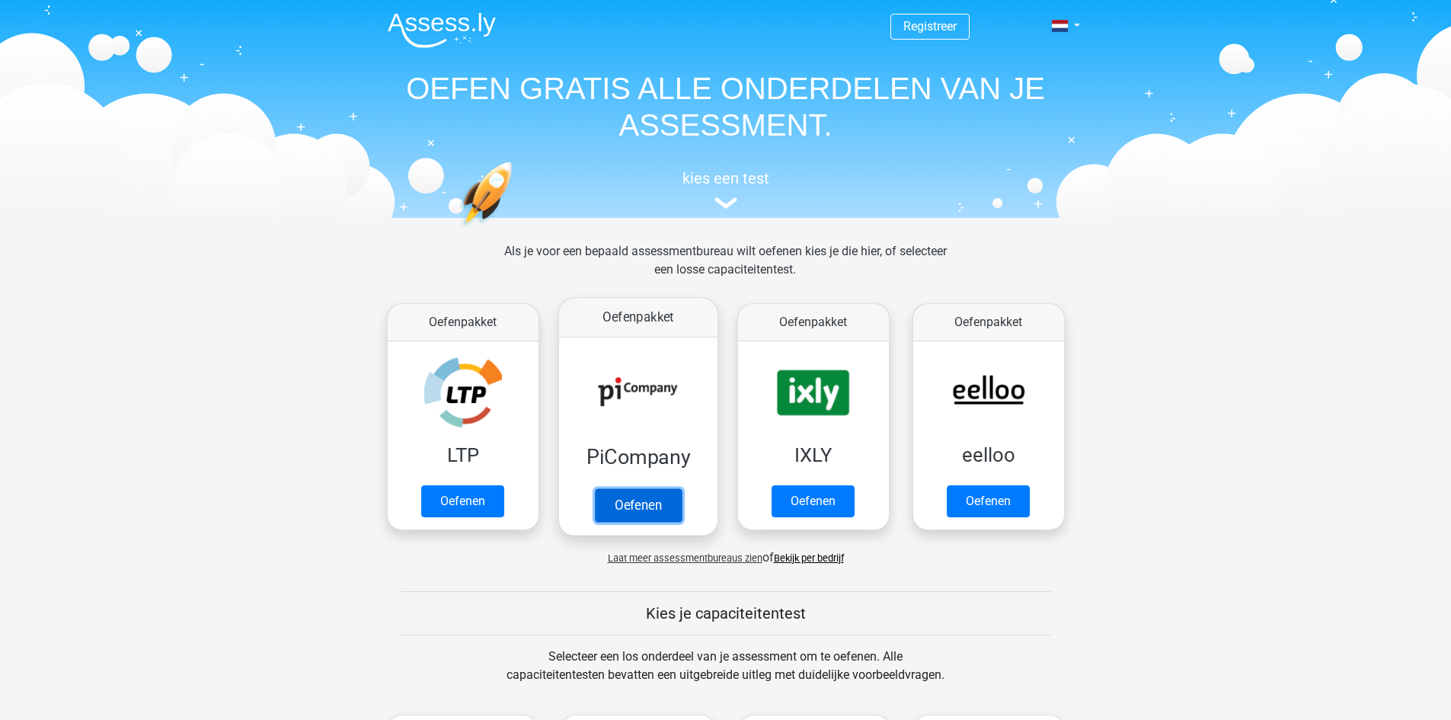
click at [624, 488] on link "Oefenen" at bounding box center [637, 505] width 87 height 34
